Goal: Use online tool/utility: Utilize a website feature to perform a specific function

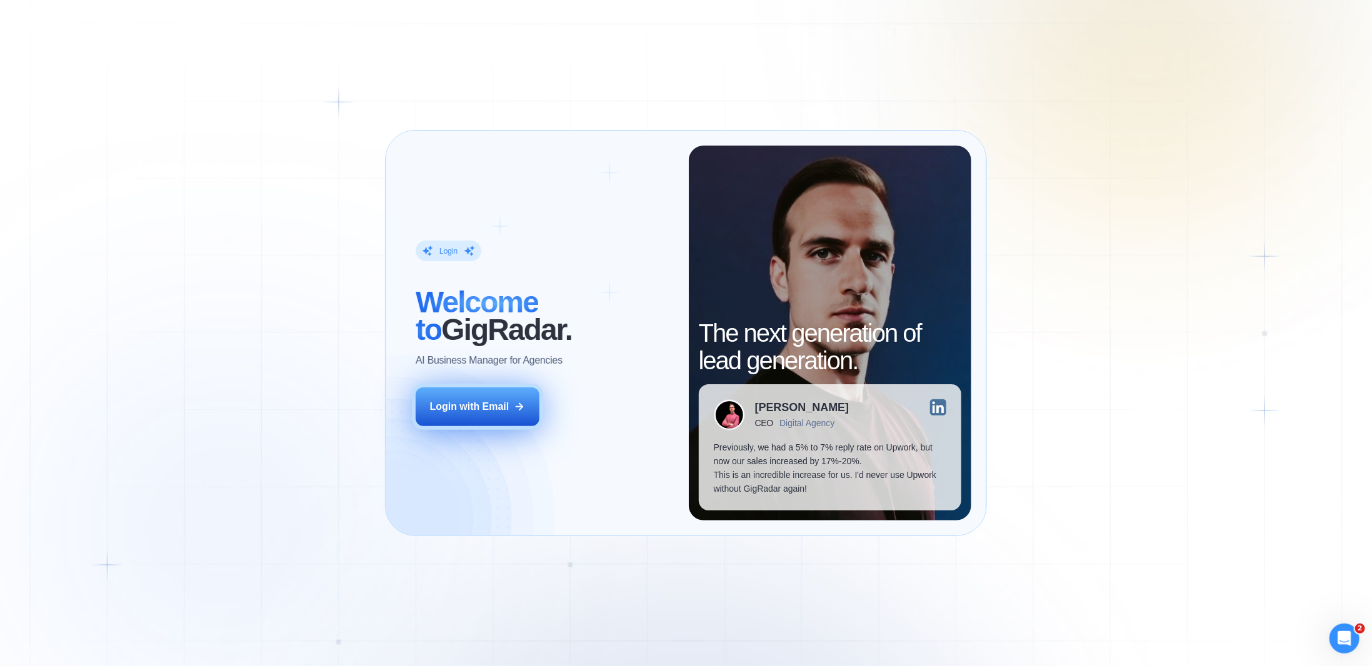
click at [475, 397] on button "Login with Email" at bounding box center [478, 406] width 124 height 39
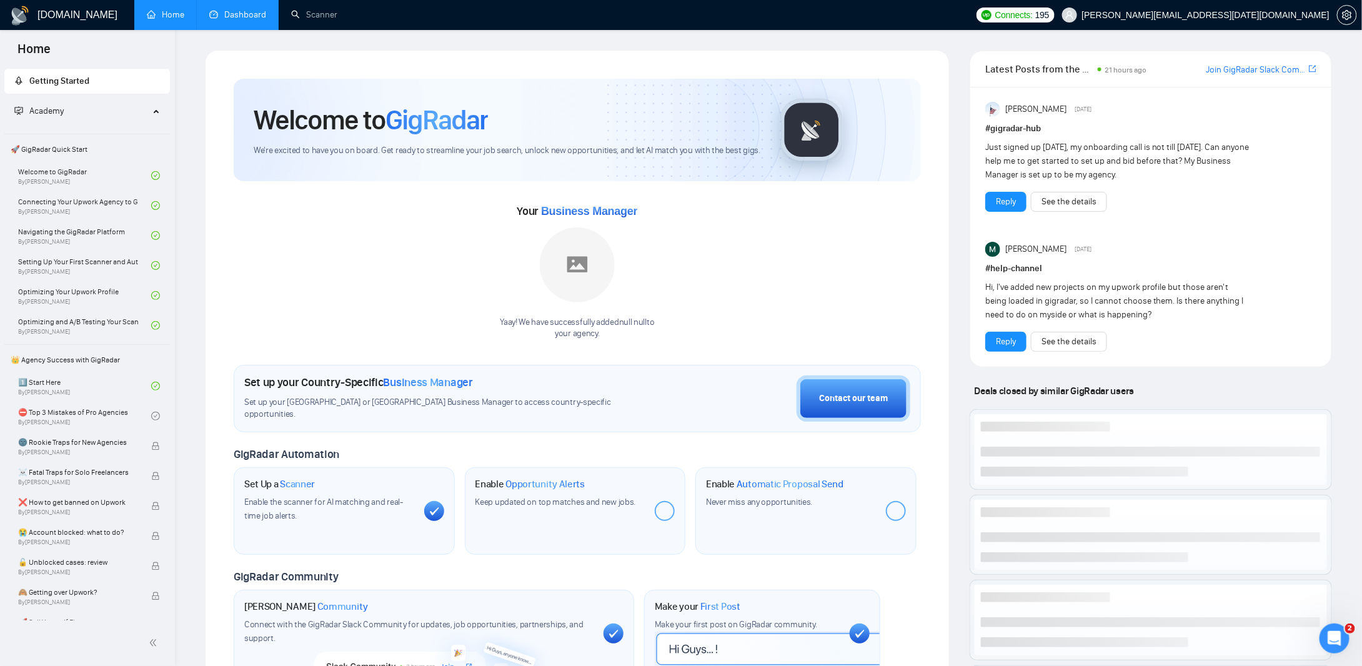
click at [238, 15] on link "Dashboard" at bounding box center [237, 14] width 57 height 11
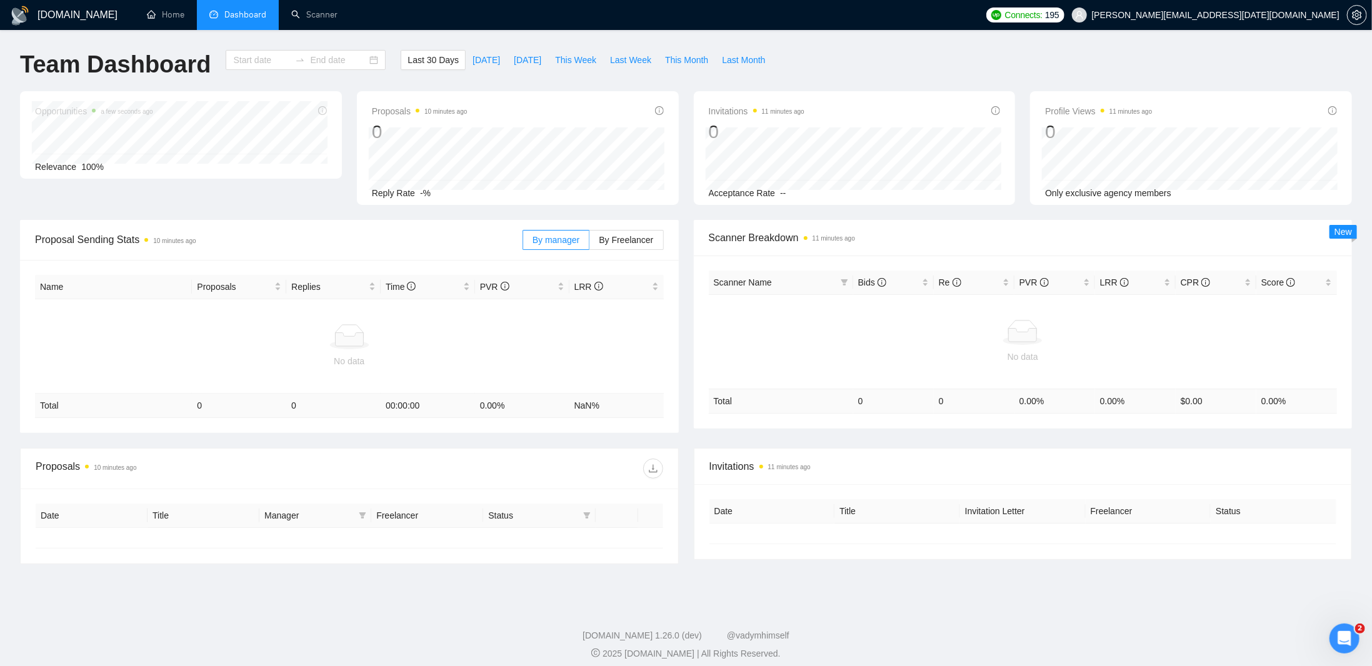
type input "[DATE]"
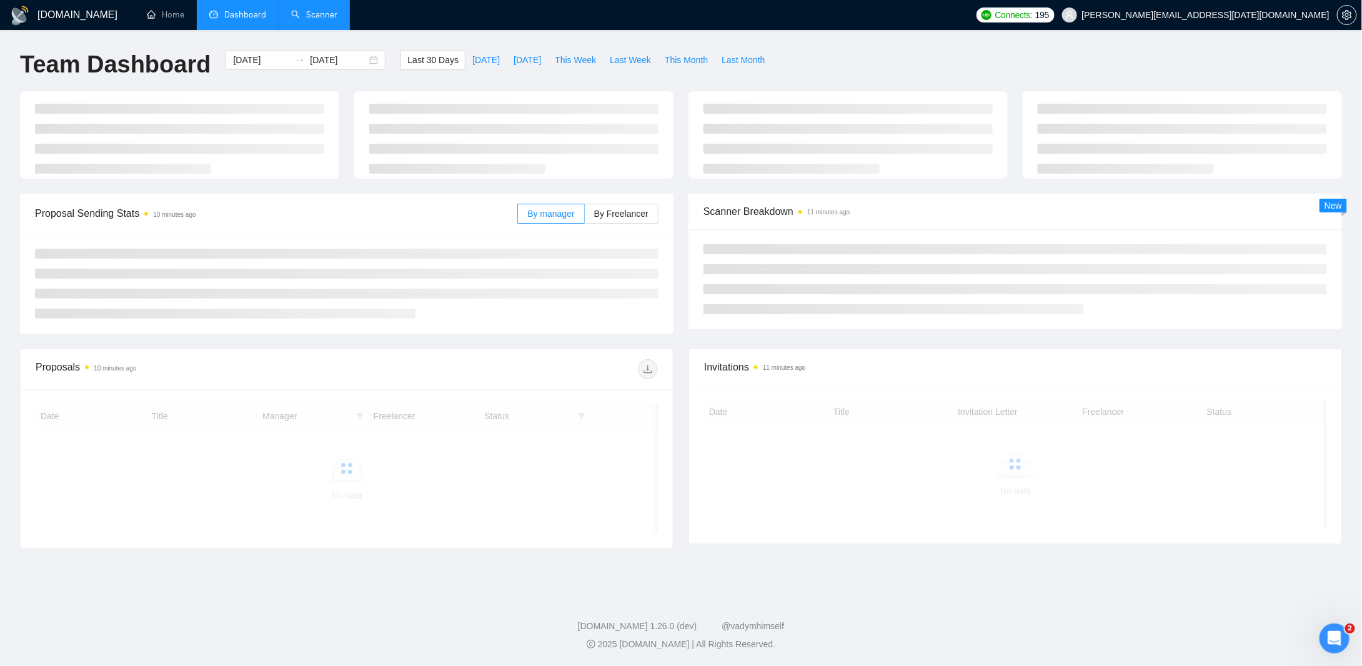
click at [297, 10] on link "Scanner" at bounding box center [314, 14] width 46 height 11
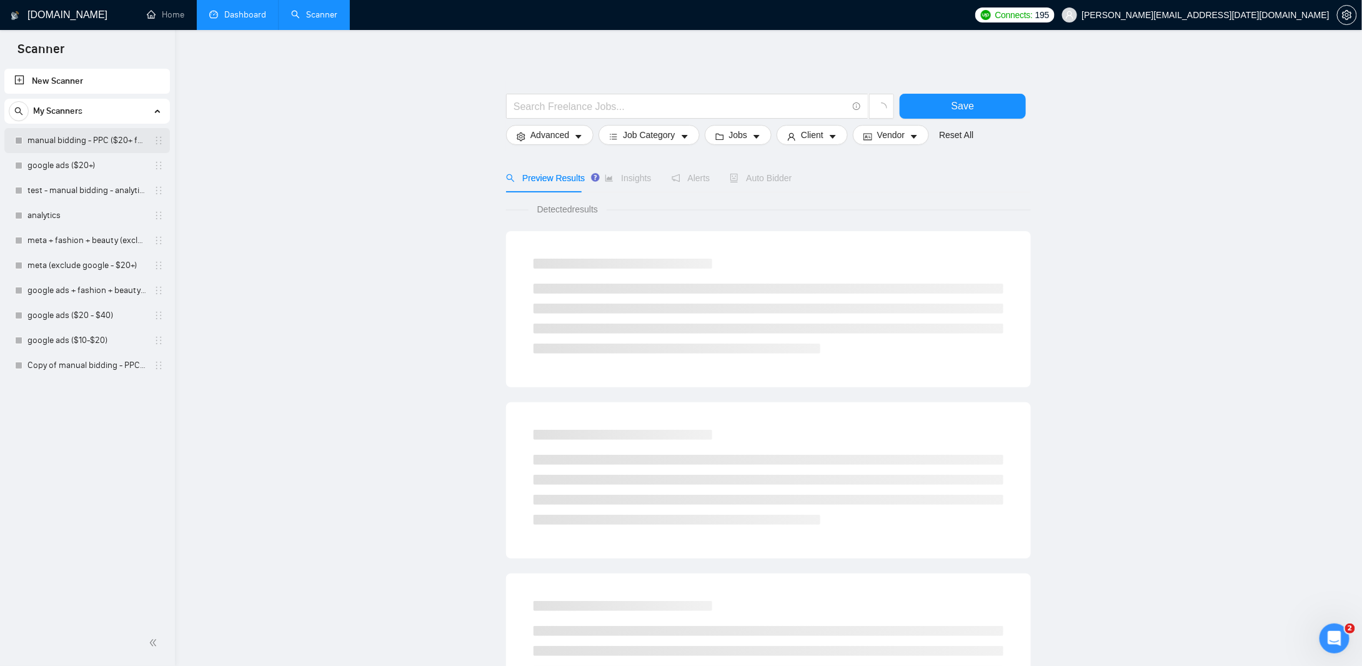
click at [56, 146] on link "manual bidding - PPC ($20+ few negatives + title search)" at bounding box center [86, 140] width 119 height 25
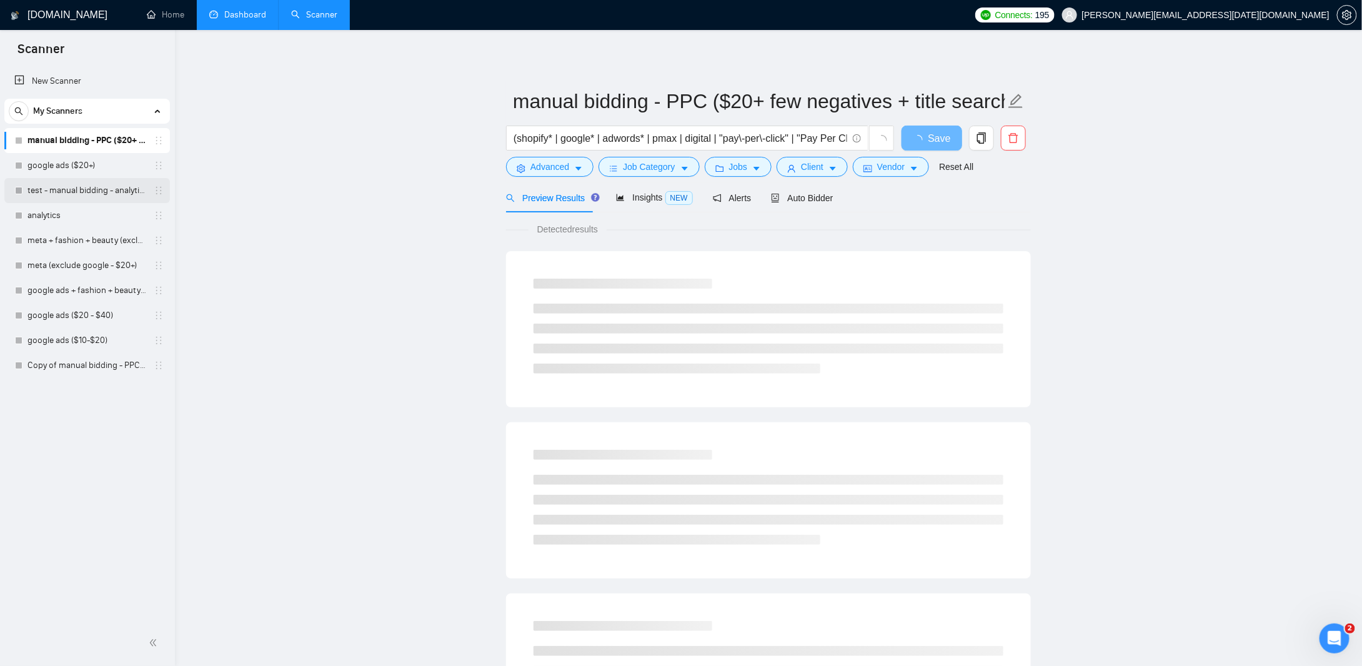
click at [85, 191] on link "test - manual bidding - analytics (no negatives)" at bounding box center [86, 190] width 119 height 25
